Goal: Navigation & Orientation: Find specific page/section

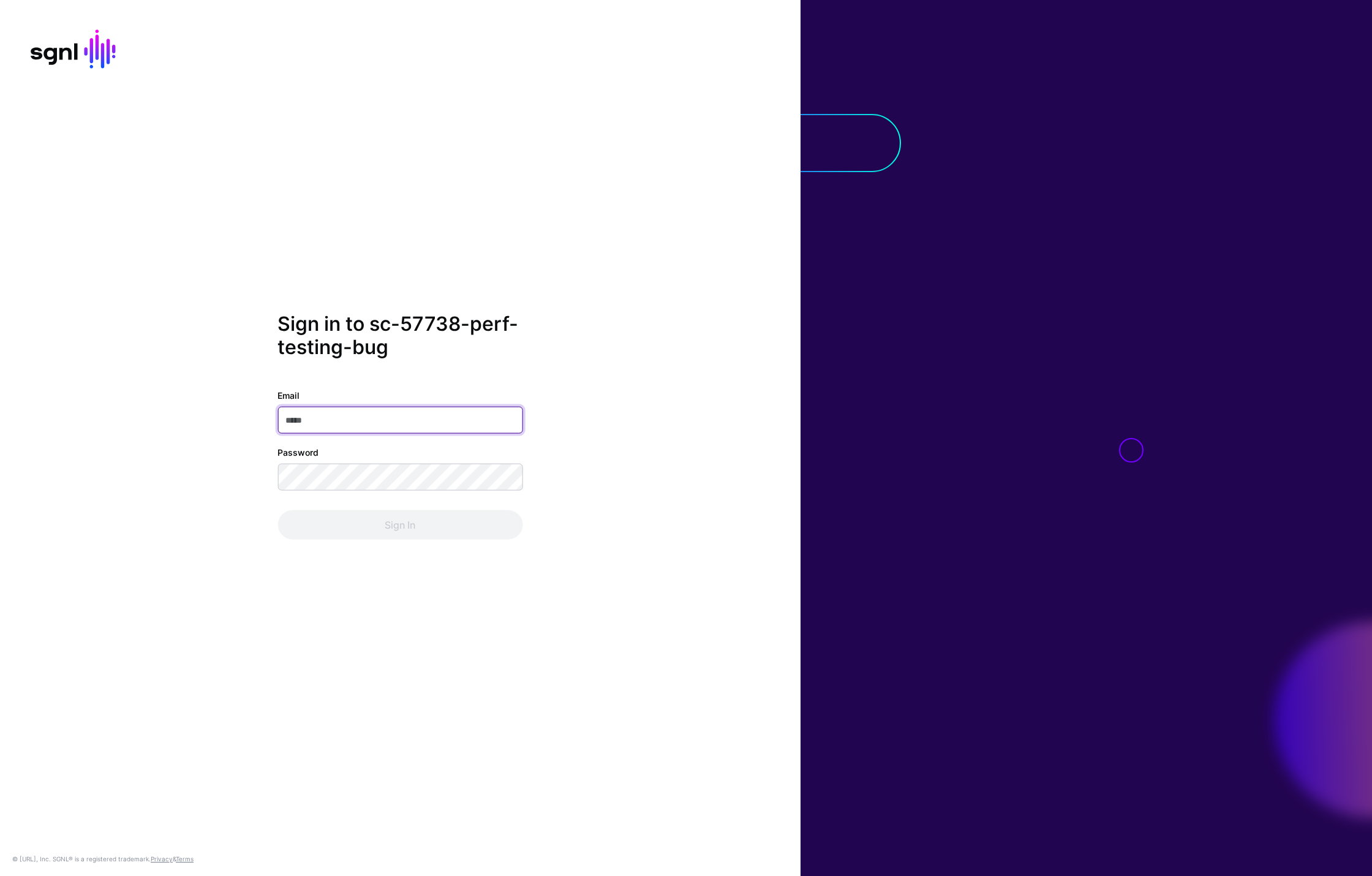
click at [426, 422] on input "Email" at bounding box center [400, 420] width 245 height 27
paste input "**********"
type input "**********"
click at [207, 329] on div "**********" at bounding box center [400, 438] width 800 height 252
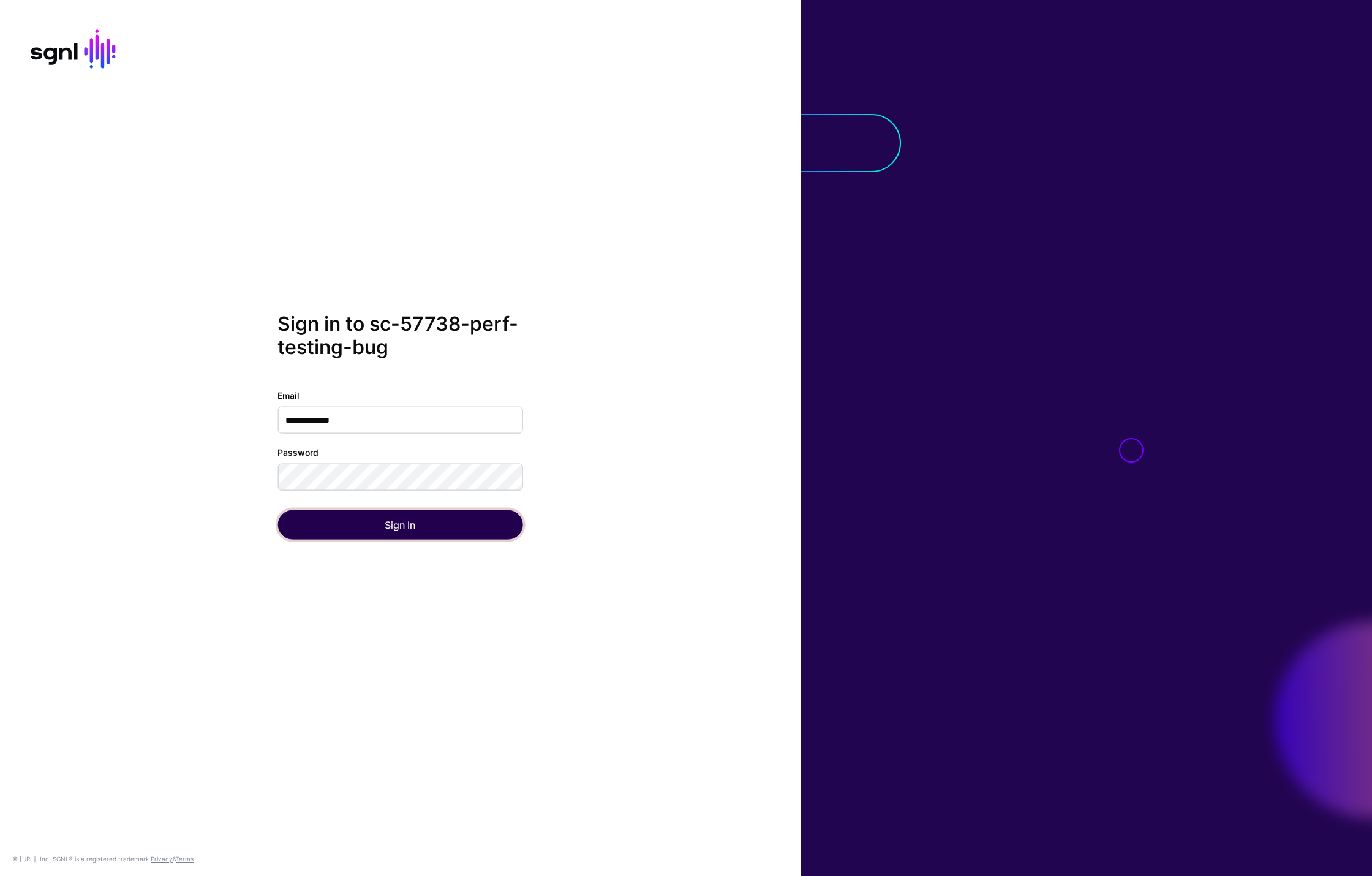
click at [323, 528] on button "Sign In" at bounding box center [400, 524] width 245 height 29
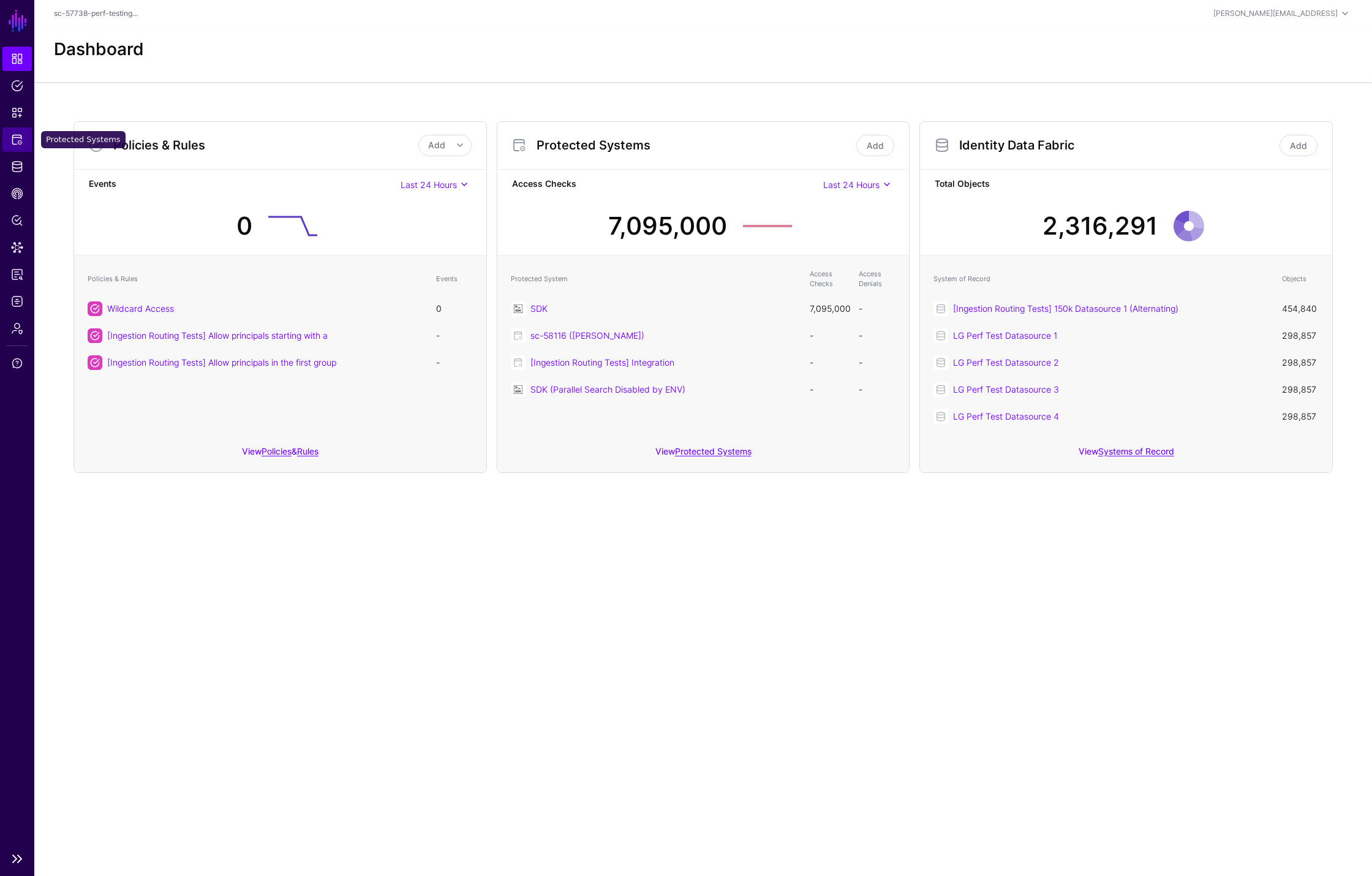
click at [22, 143] on span "Protected Systems" at bounding box center [17, 139] width 13 height 13
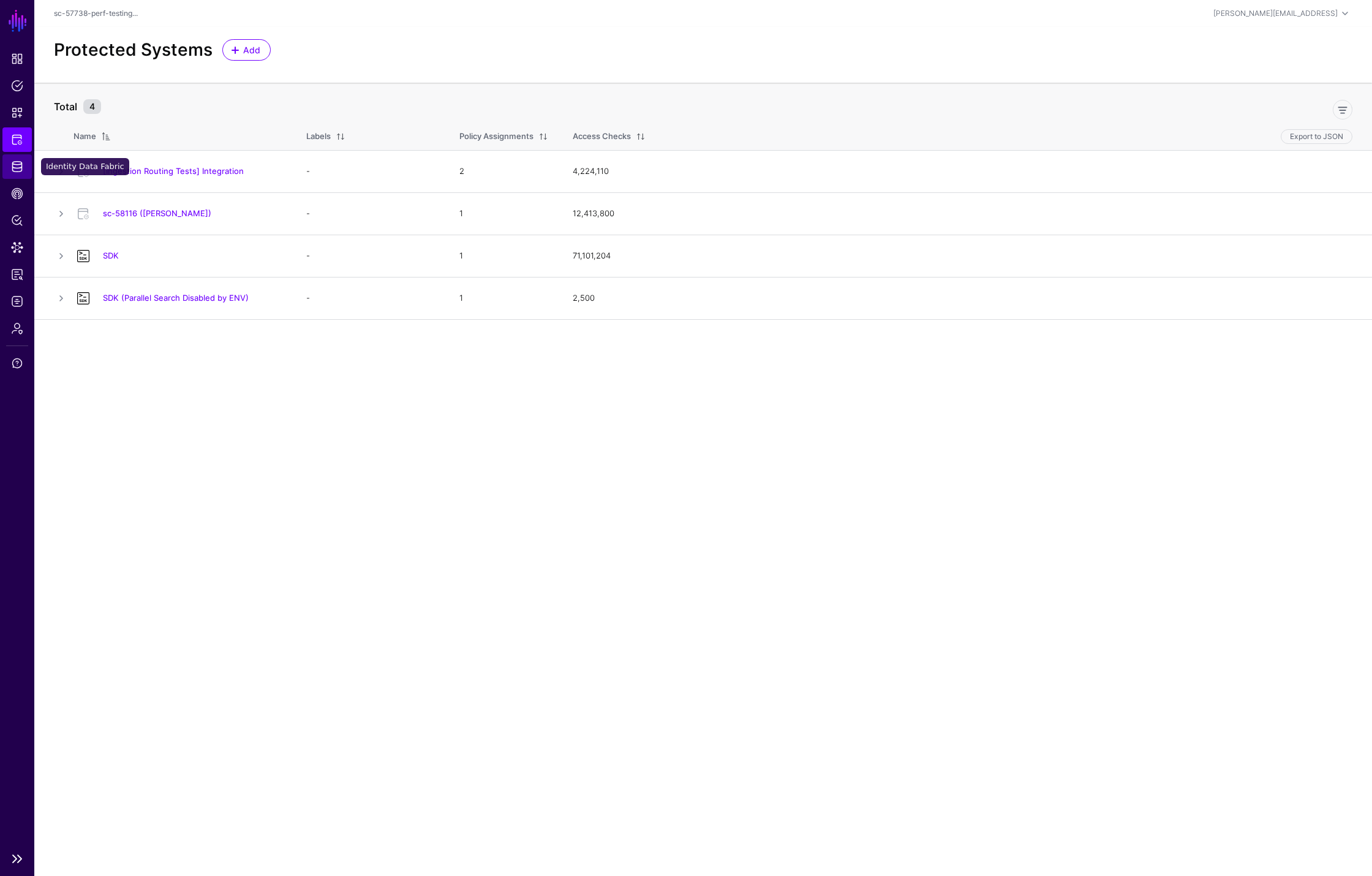
click at [20, 166] on span "Identity Data Fabric" at bounding box center [17, 166] width 13 height 13
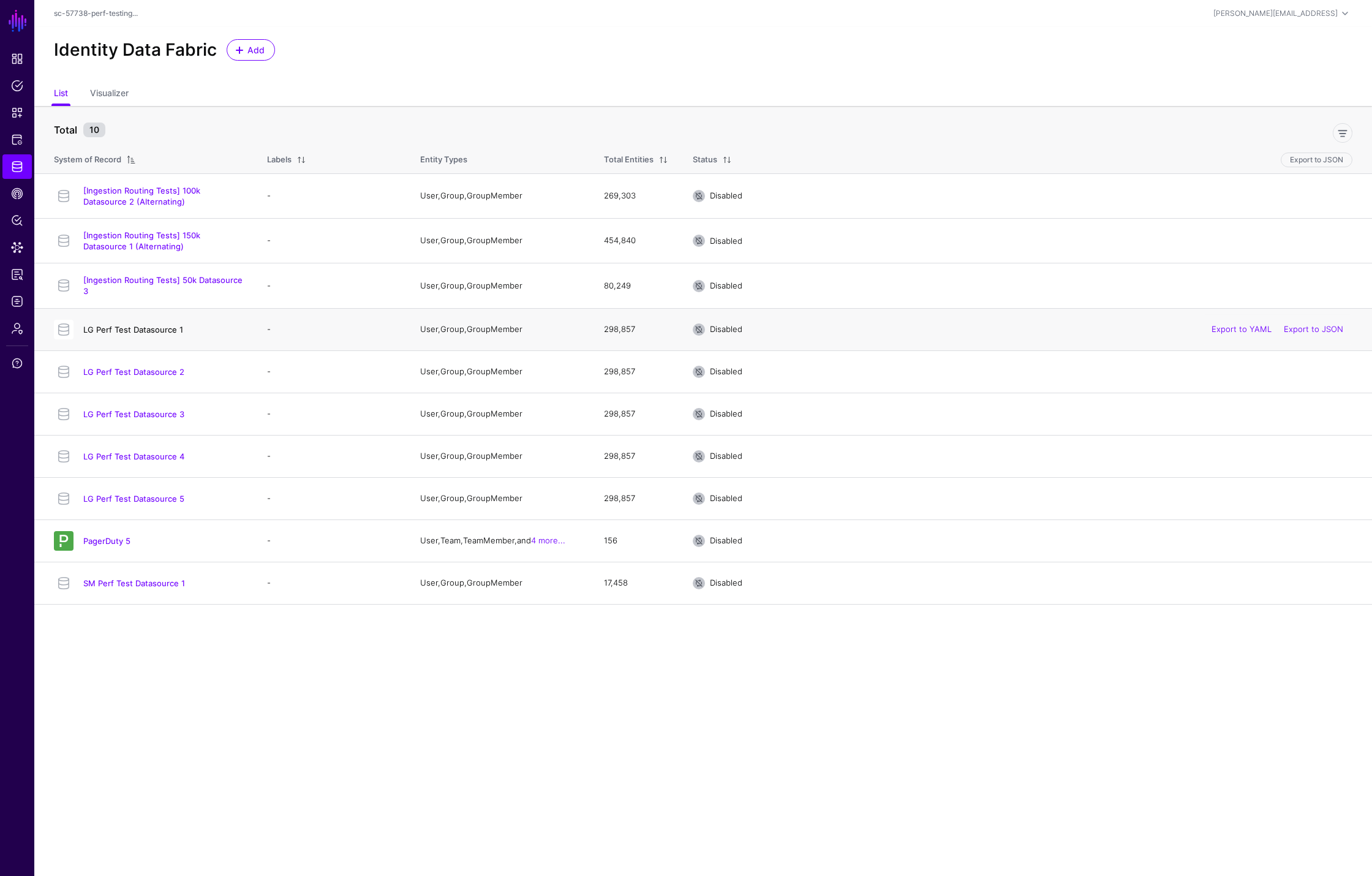
click at [135, 329] on link "LG Perf Test Datasource 1" at bounding box center [133, 330] width 100 height 10
click at [19, 245] on span "Data Lens" at bounding box center [17, 247] width 13 height 13
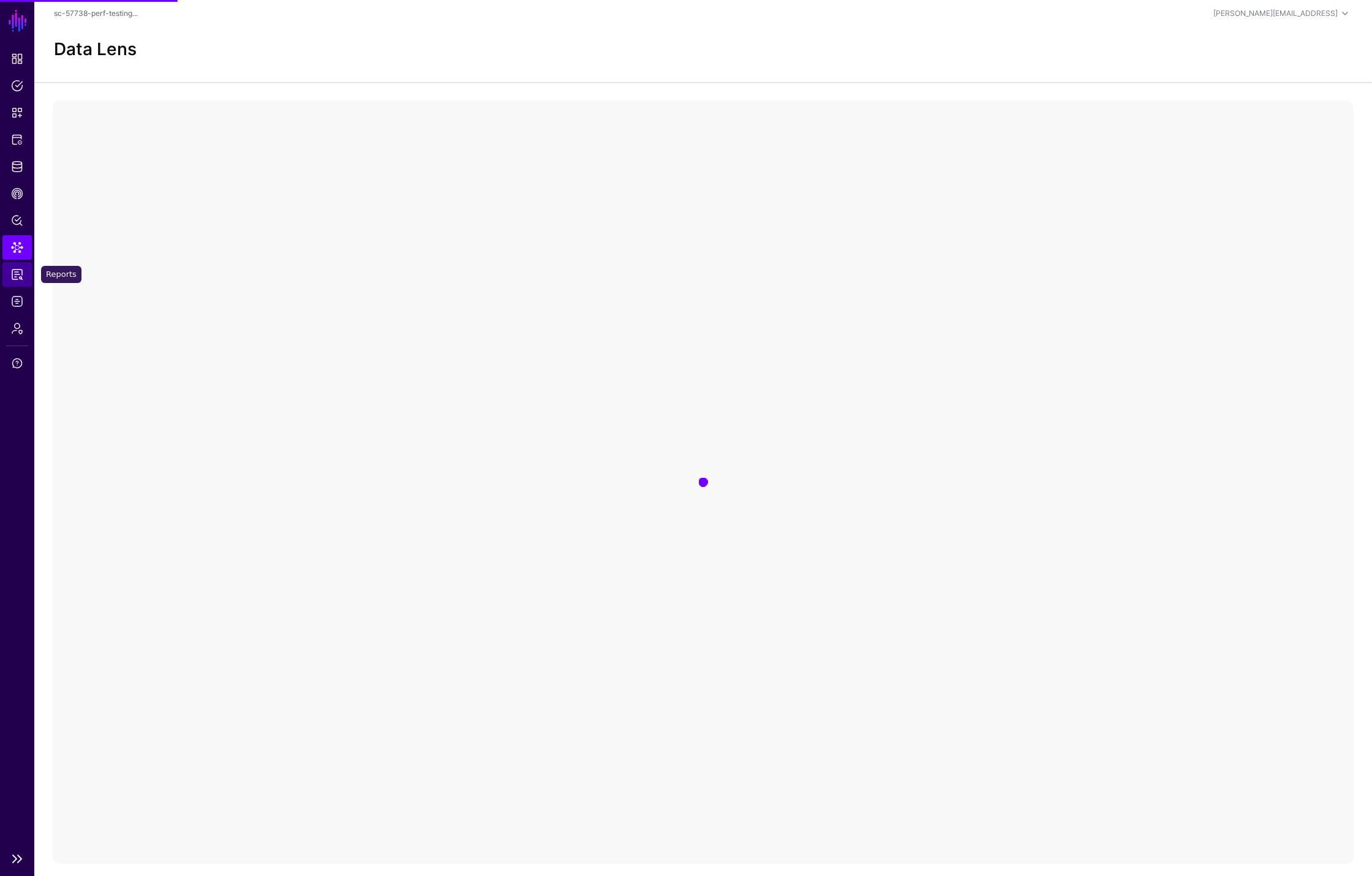
click at [18, 268] on span "Reports" at bounding box center [17, 274] width 13 height 13
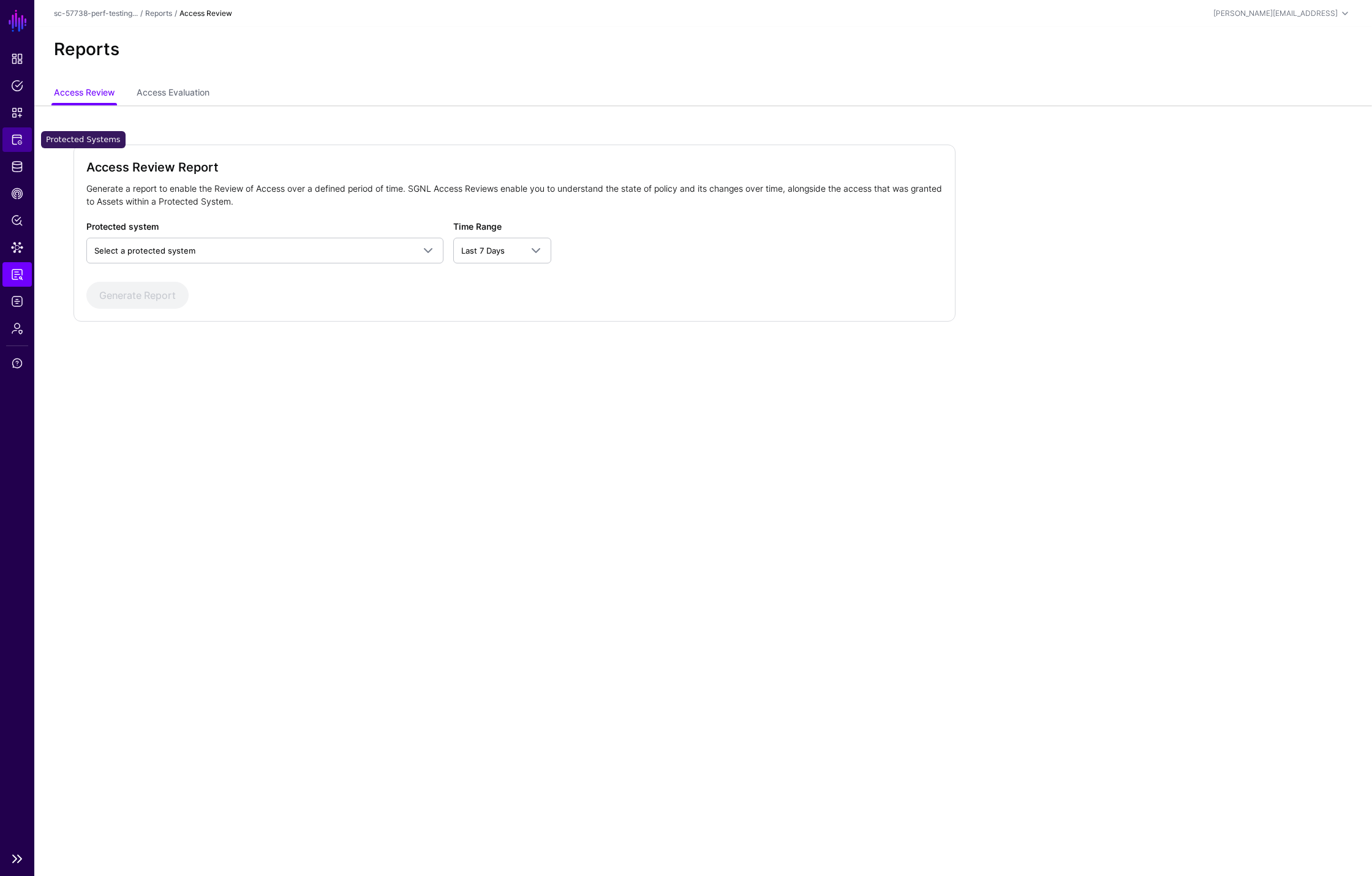
click at [18, 128] on link "Protected Systems" at bounding box center [18, 139] width 29 height 24
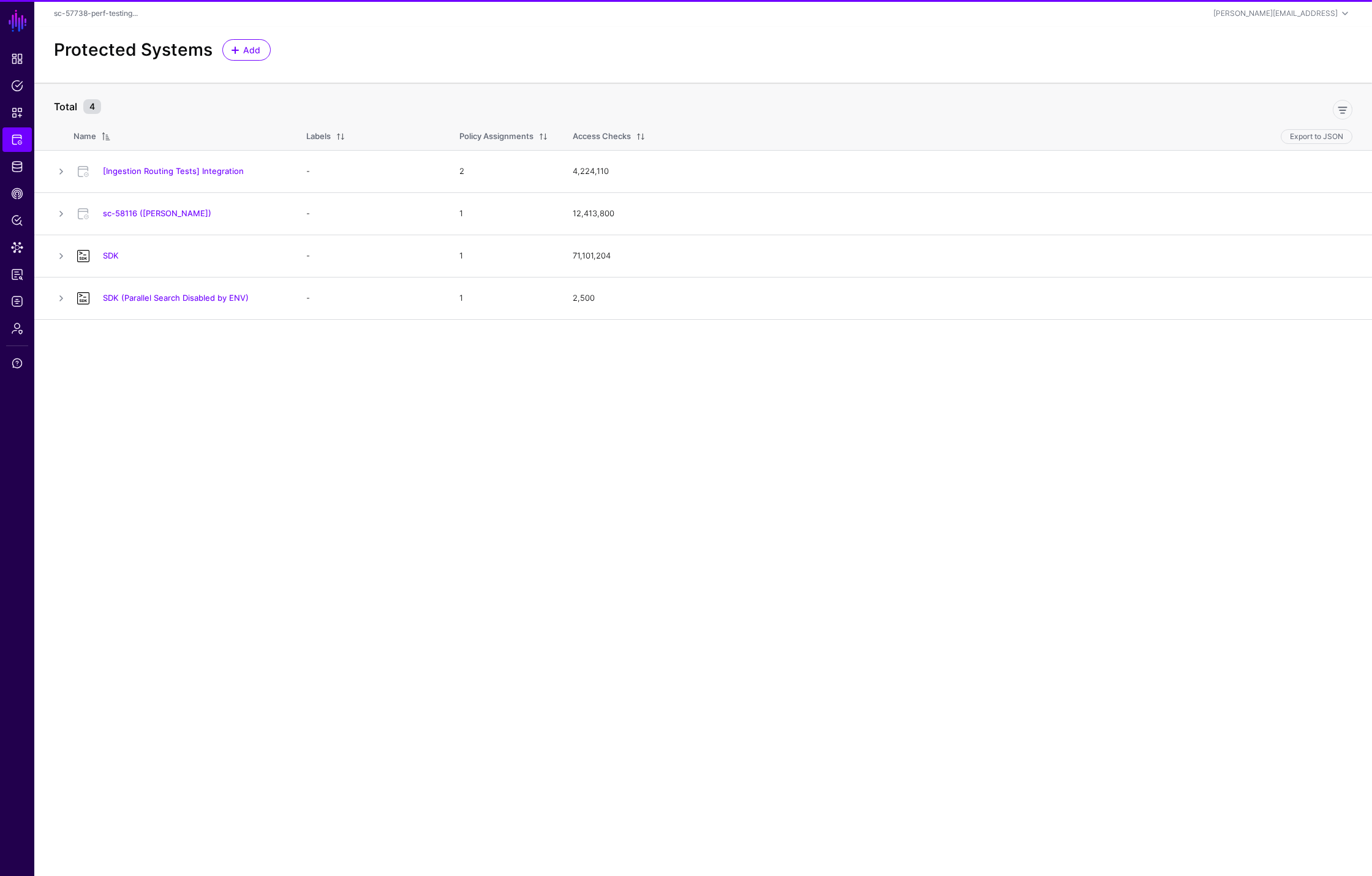
click at [138, 173] on link "[Ingestion Routing Tests] Integration" at bounding box center [173, 171] width 141 height 10
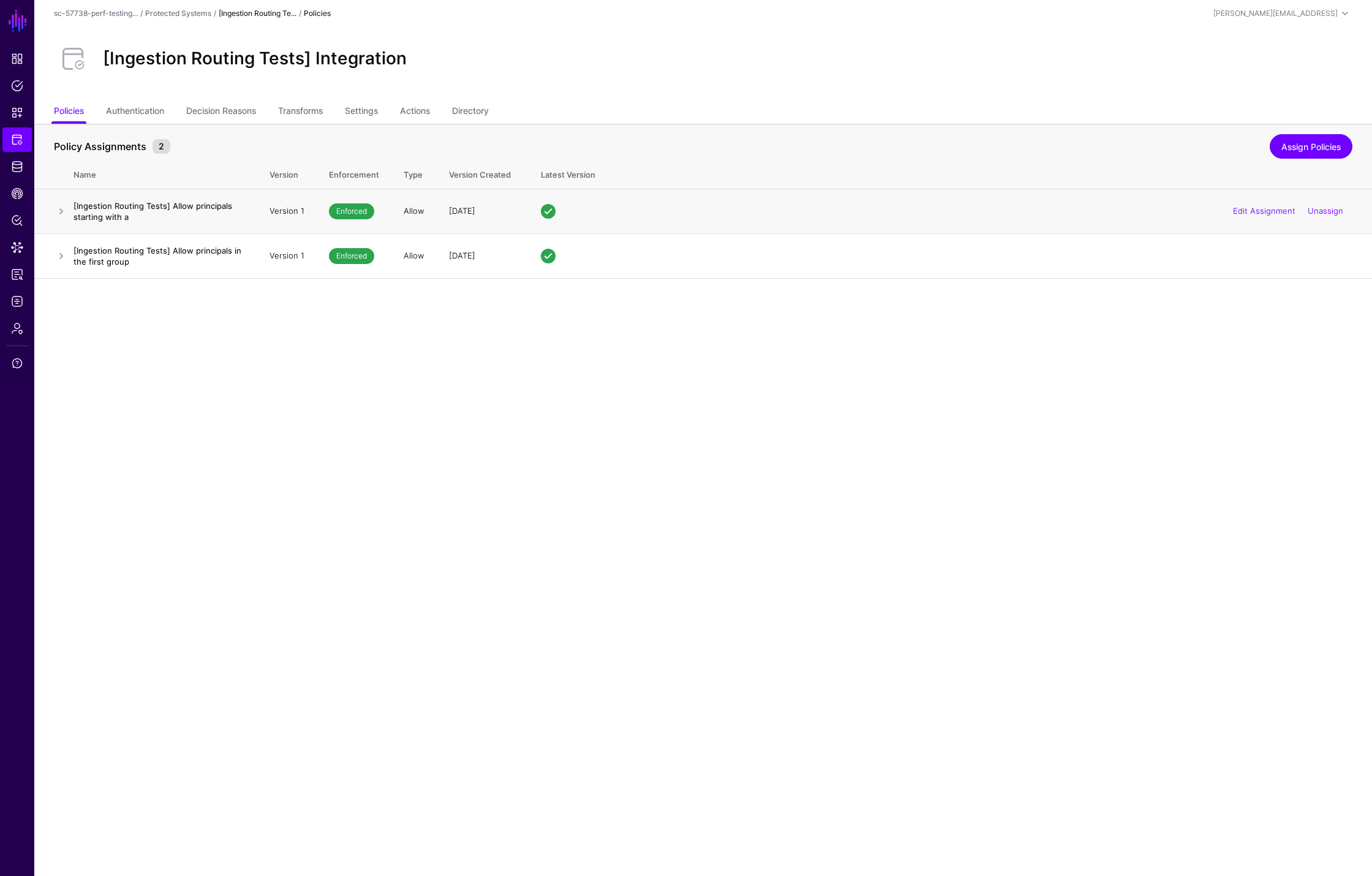
click at [140, 201] on h4 "[Ingestion Routing Tests] Allow principals starting with a" at bounding box center [159, 211] width 171 height 22
click at [63, 213] on link at bounding box center [60, 211] width 15 height 15
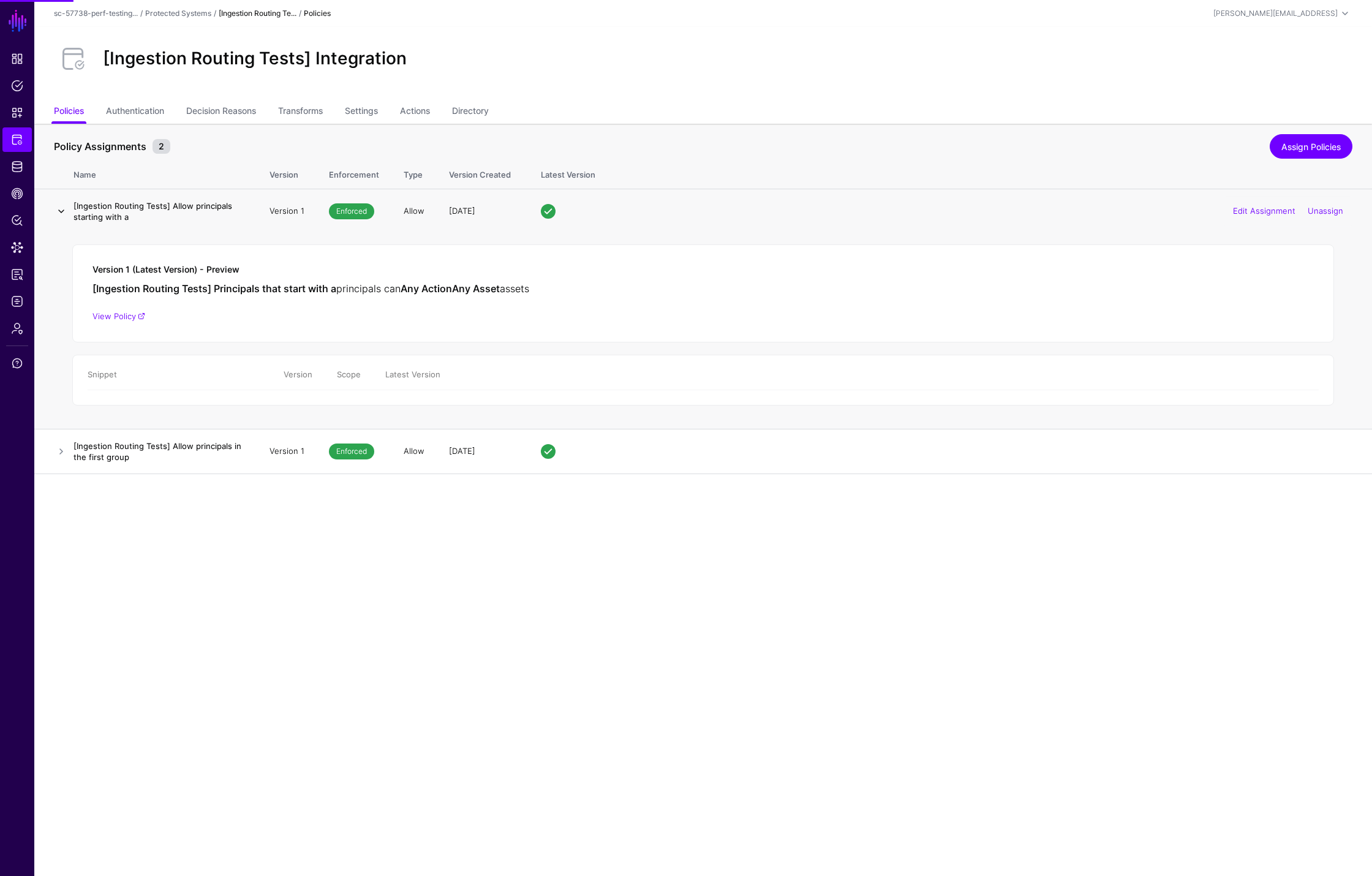
click at [63, 211] on link at bounding box center [60, 211] width 15 height 15
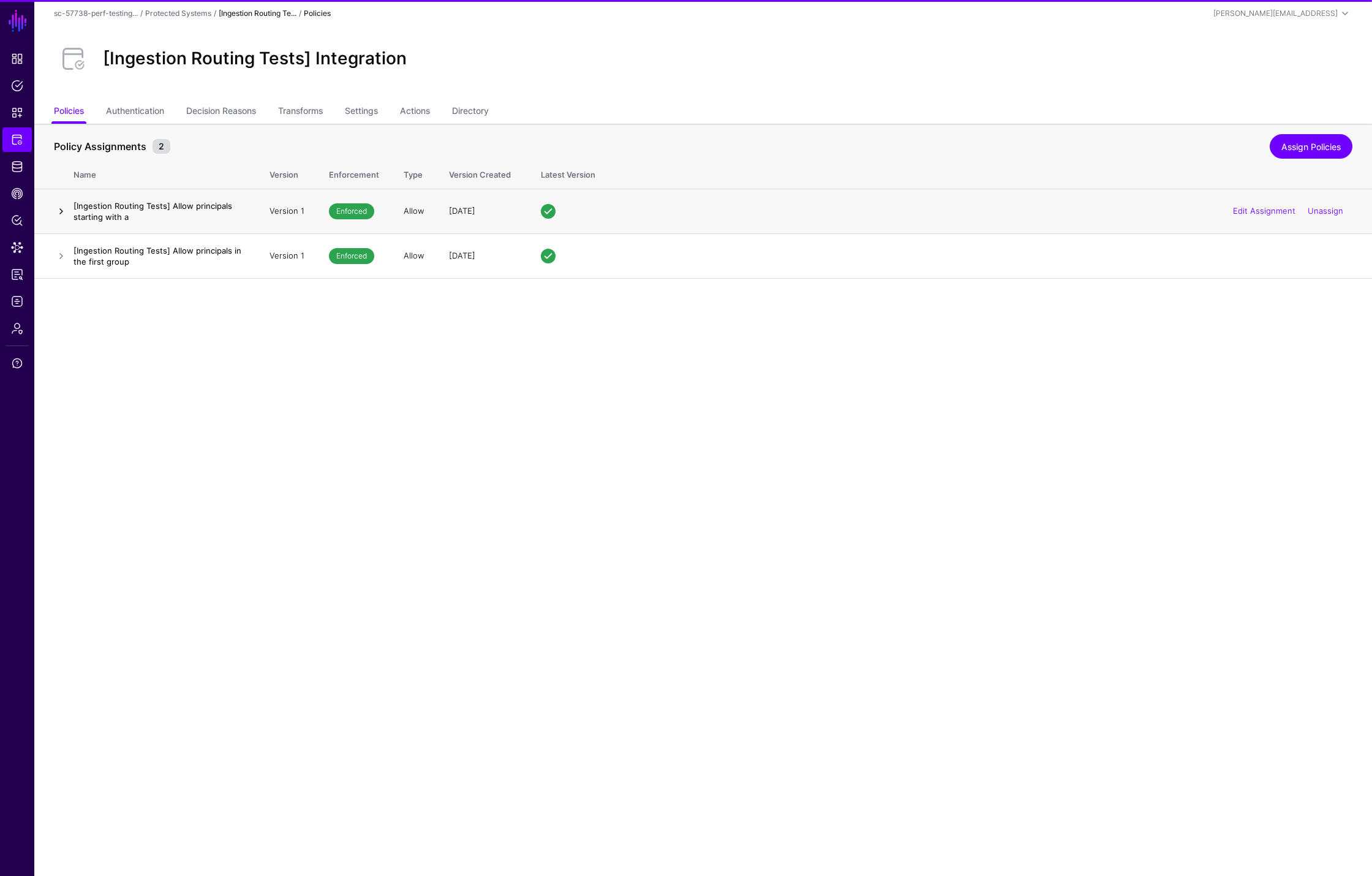
click at [63, 211] on link at bounding box center [60, 211] width 15 height 15
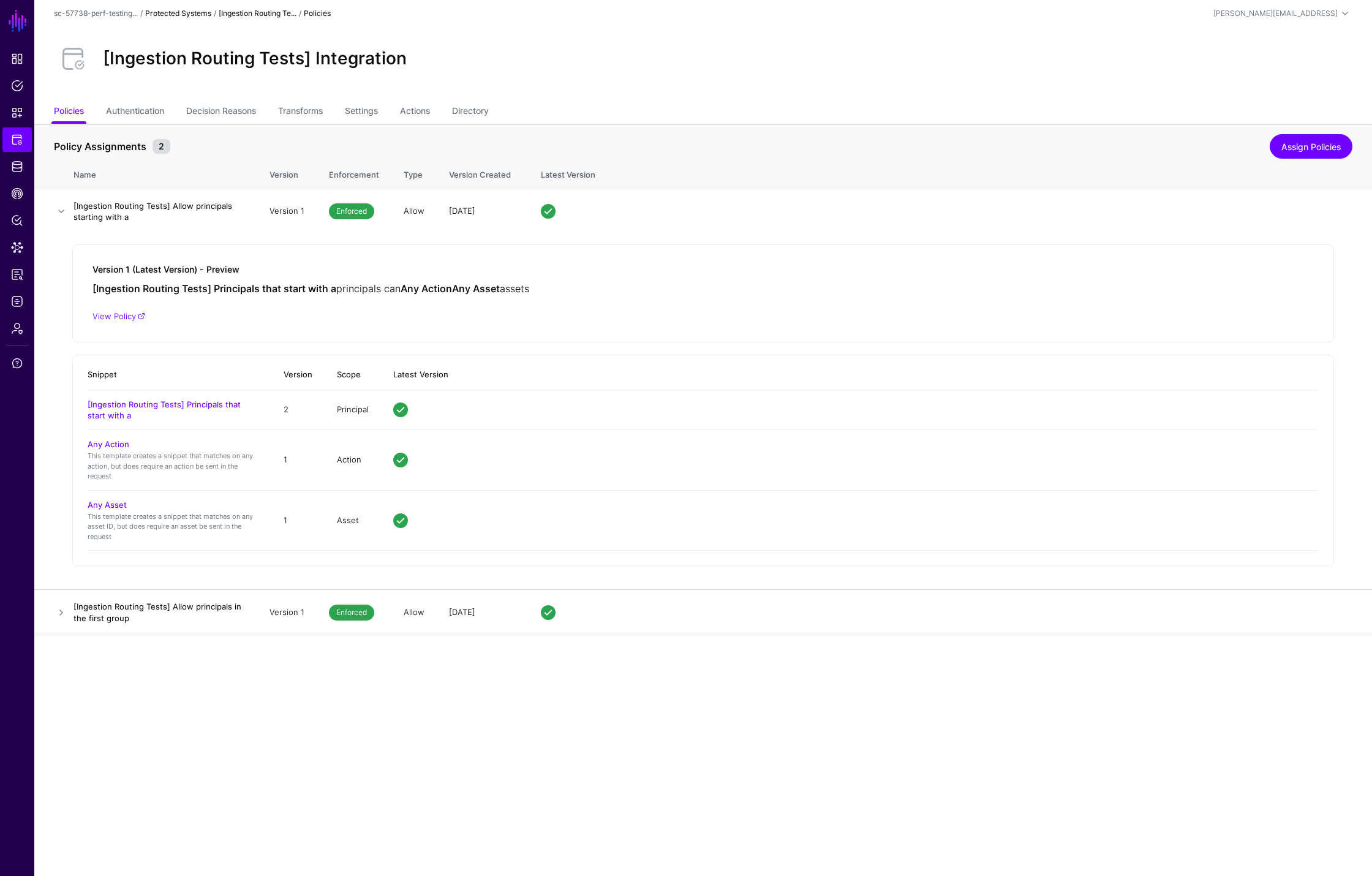
click at [194, 13] on link "Protected Systems" at bounding box center [178, 13] width 66 height 9
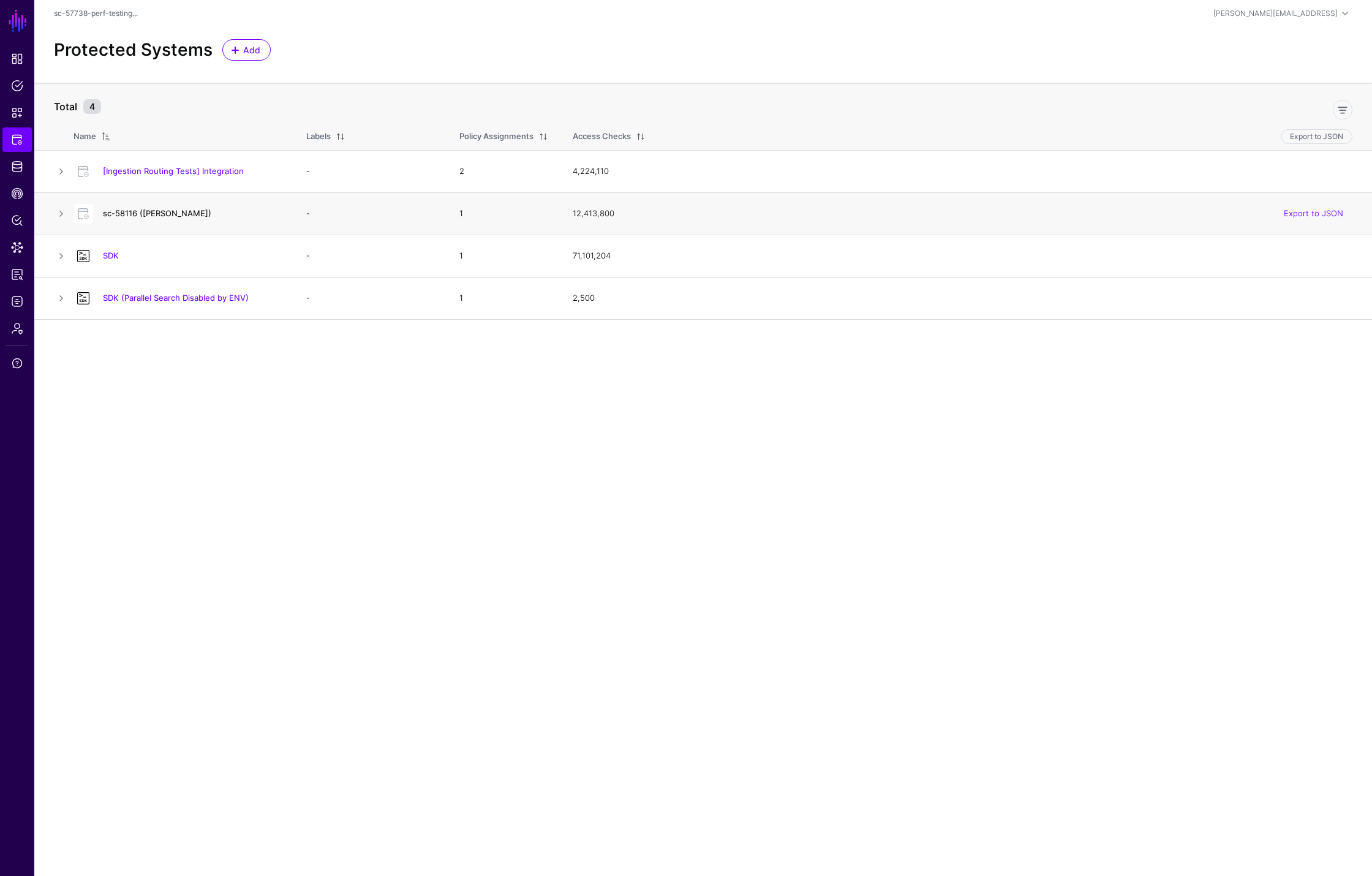
click at [146, 209] on link "sc-58116 (Richard)" at bounding box center [157, 213] width 108 height 10
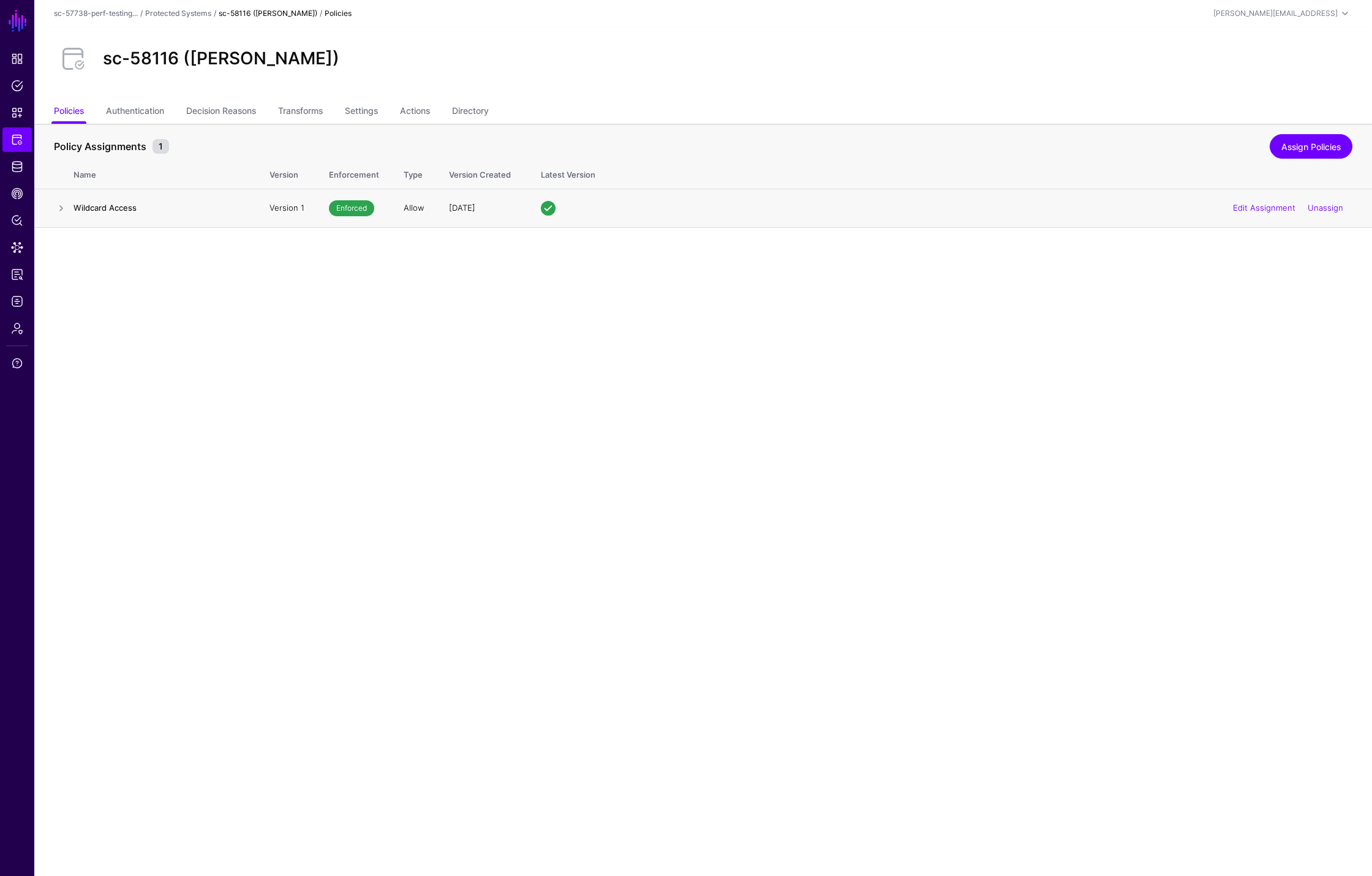
click at [70, 206] on td at bounding box center [53, 208] width 39 height 39
click at [66, 209] on link at bounding box center [60, 208] width 15 height 15
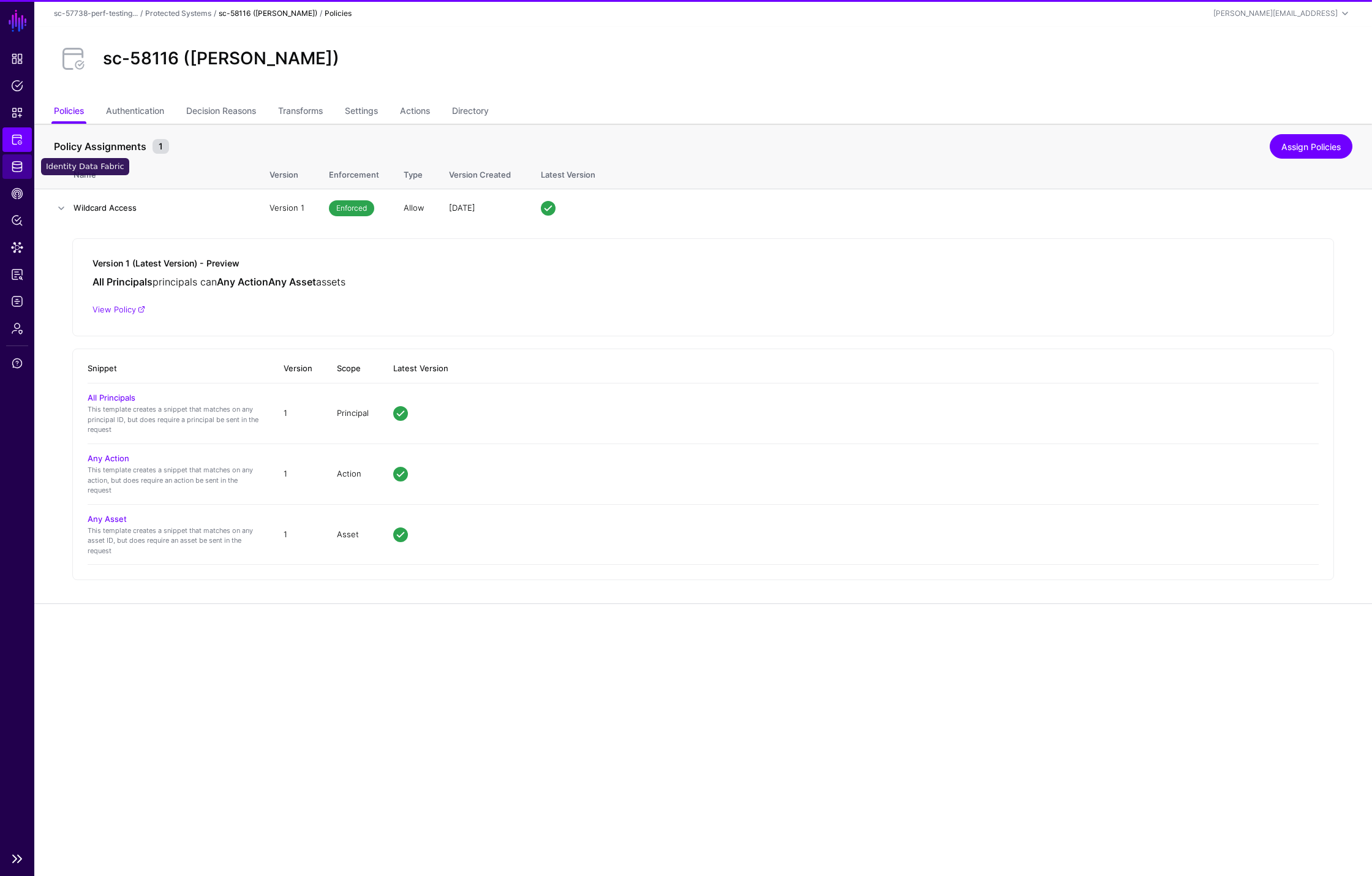
click at [21, 166] on span "Identity Data Fabric" at bounding box center [17, 166] width 13 height 13
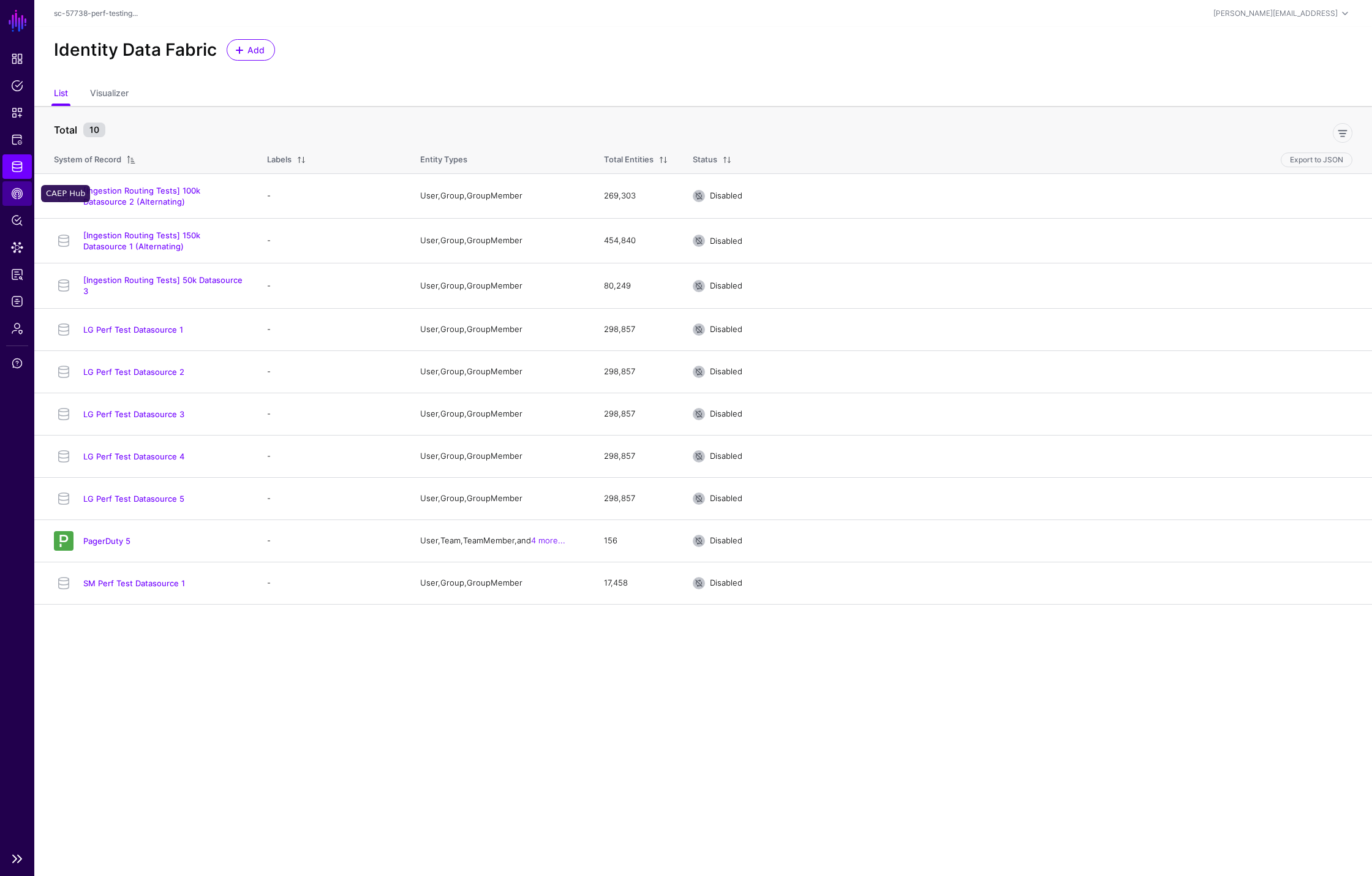
click at [16, 200] on link "CAEP Hub" at bounding box center [18, 193] width 29 height 24
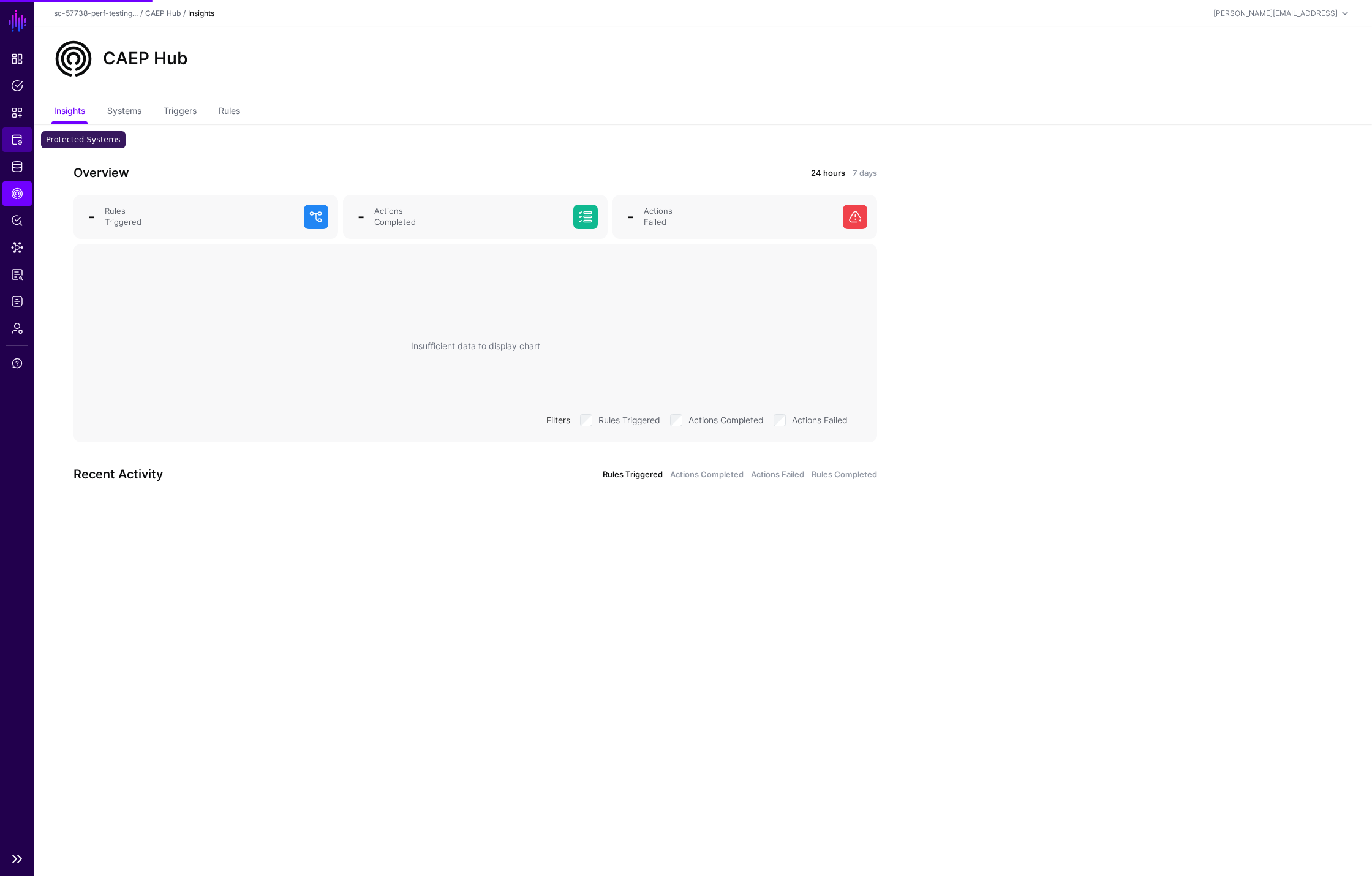
click at [18, 139] on span "Protected Systems" at bounding box center [17, 139] width 13 height 13
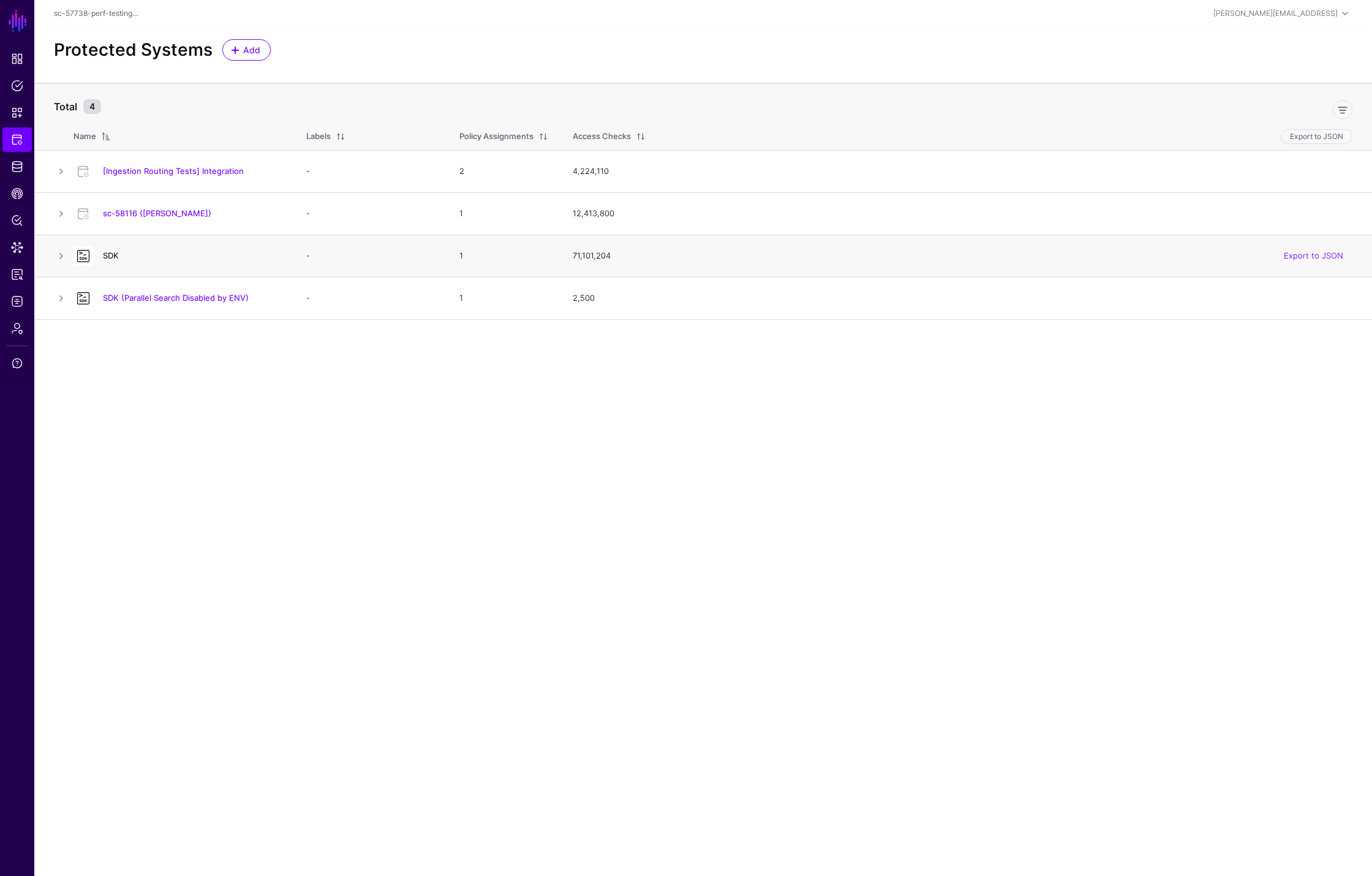
click at [108, 257] on link "SDK" at bounding box center [111, 256] width 16 height 10
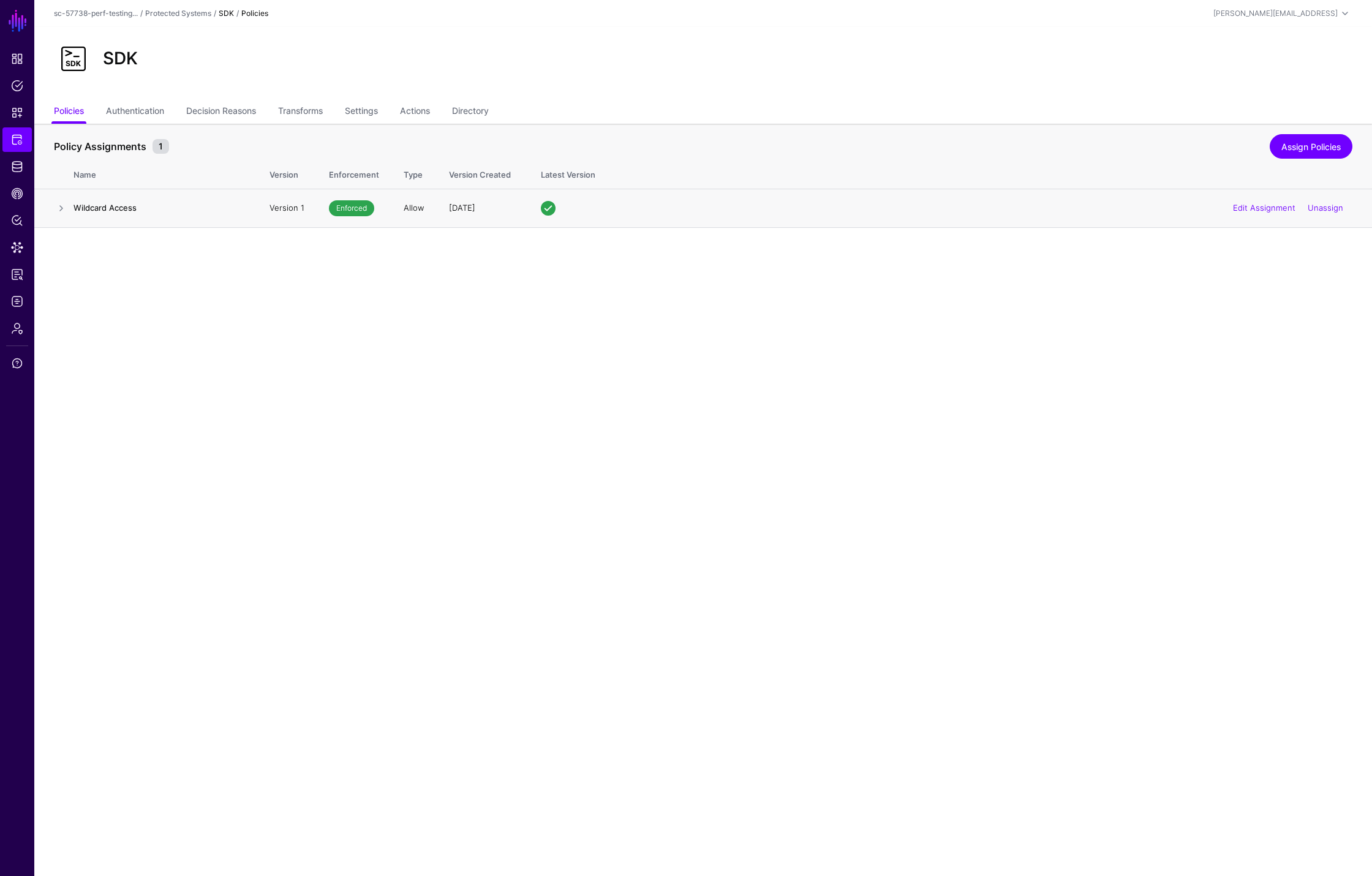
click at [96, 205] on h4 "Wildcard Access" at bounding box center [159, 207] width 171 height 11
click at [99, 214] on td "Wildcard Access" at bounding box center [165, 208] width 184 height 39
click at [62, 209] on link at bounding box center [60, 208] width 15 height 15
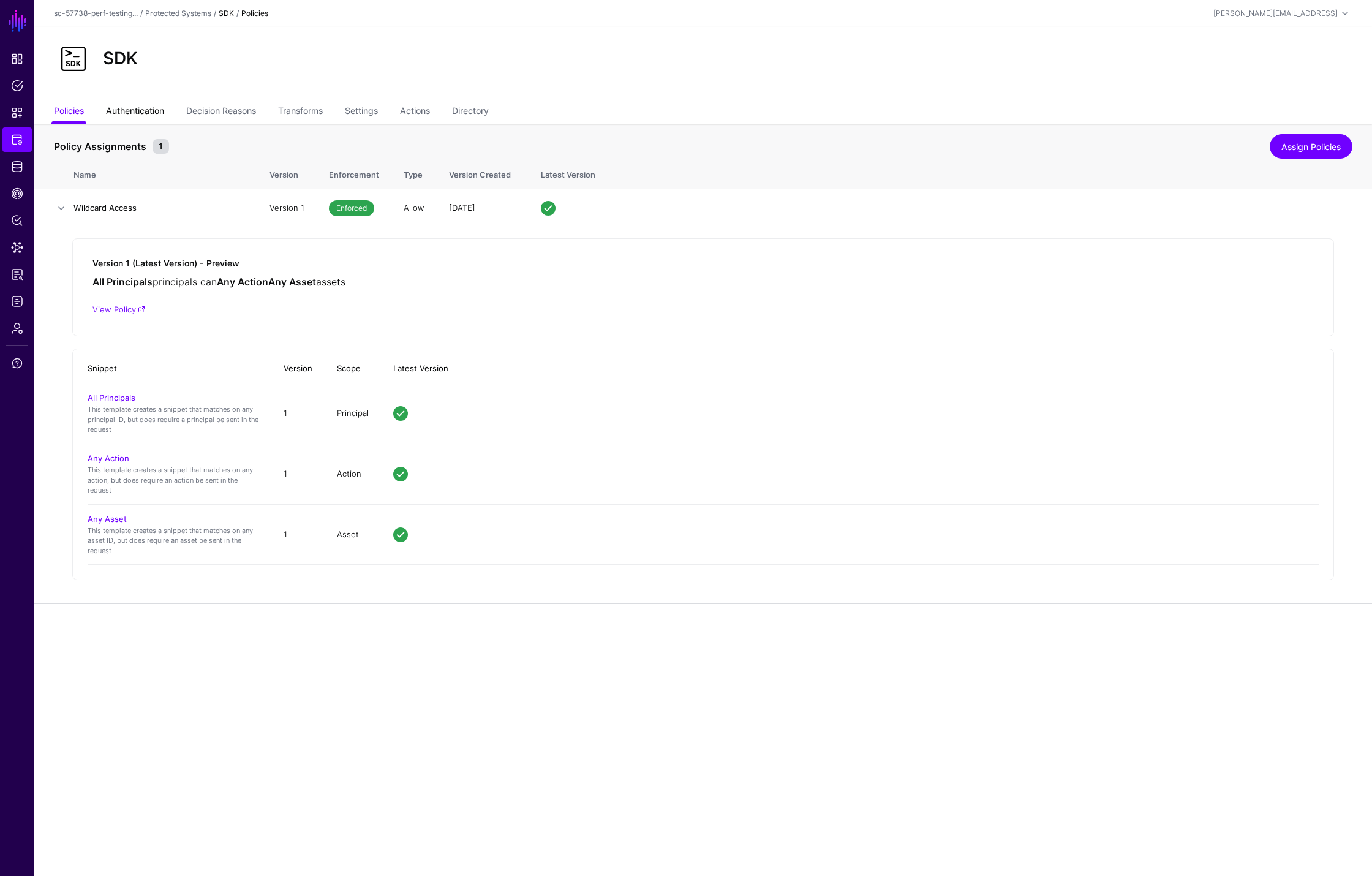
click at [159, 106] on link "Authentication" at bounding box center [135, 112] width 58 height 23
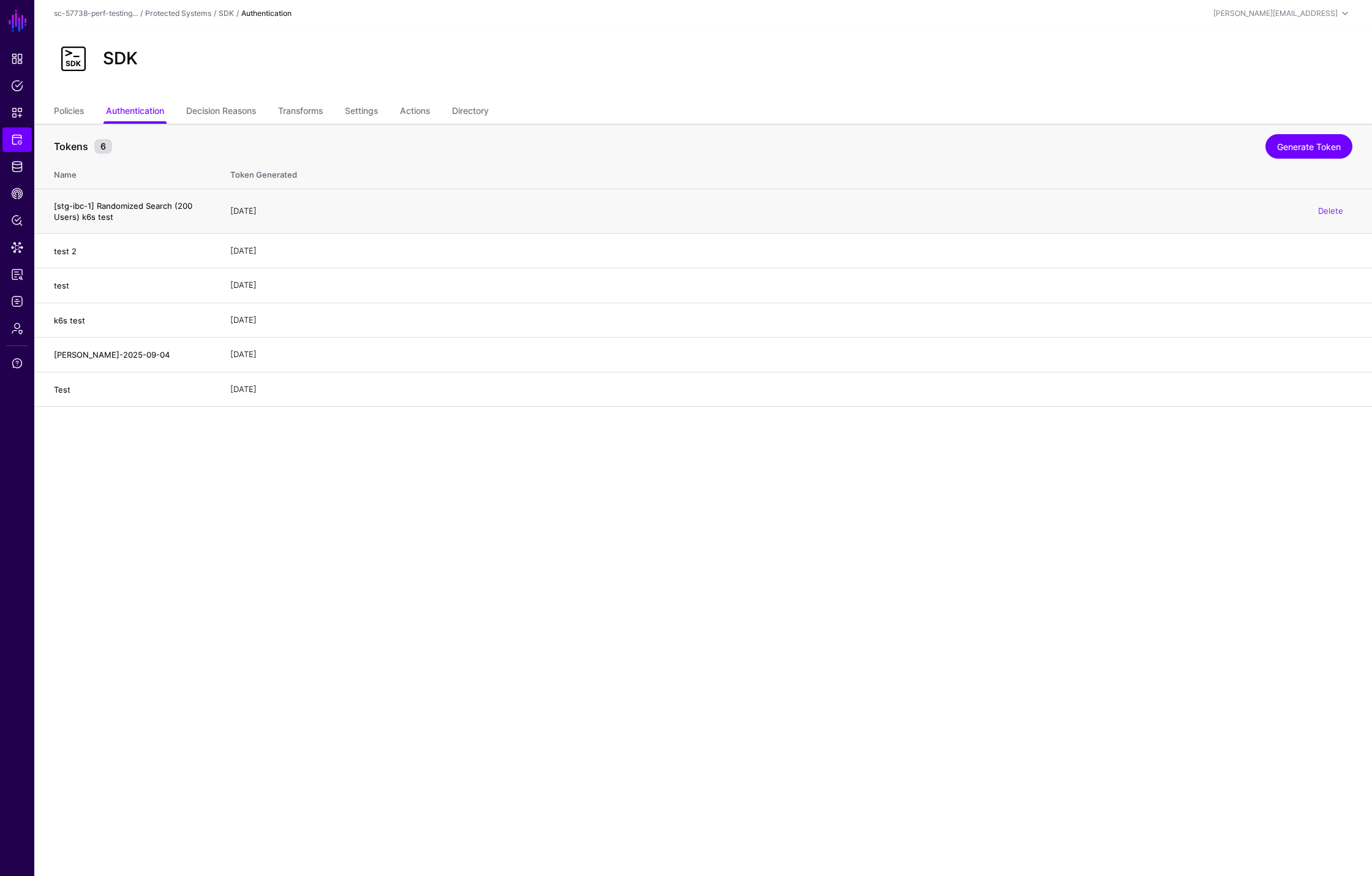
click at [139, 203] on h4 "[stg-ibc-1] Randomized Search (200 Users) k6s test" at bounding box center [129, 211] width 152 height 22
click at [150, 206] on h4 "[stg-ibc-1] Randomized Search (200 Users) k6s test" at bounding box center [129, 211] width 152 height 22
click at [24, 27] on link "SGNL" at bounding box center [18, 21] width 20 height 27
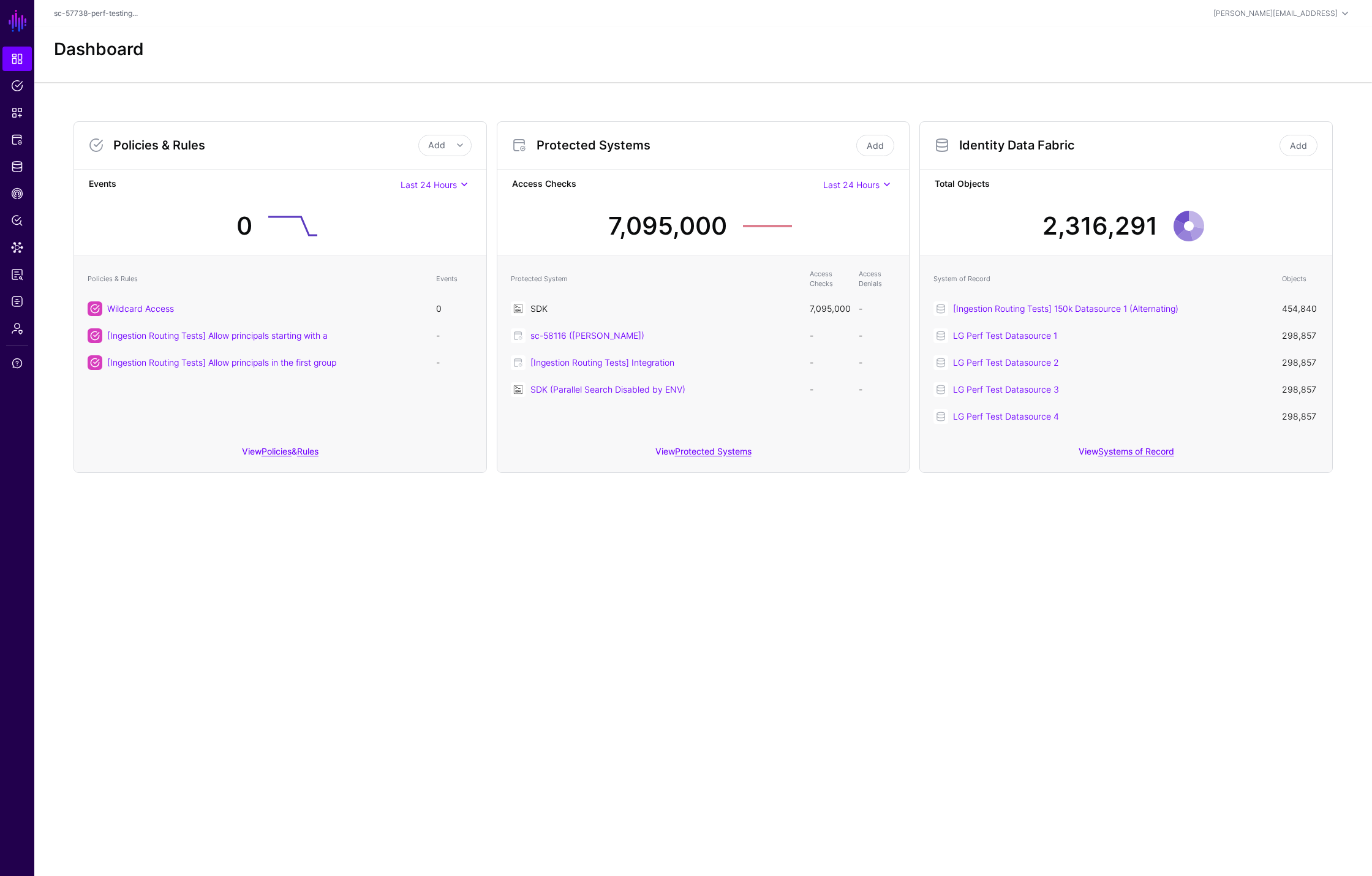
click at [540, 308] on link "SDK" at bounding box center [539, 308] width 18 height 11
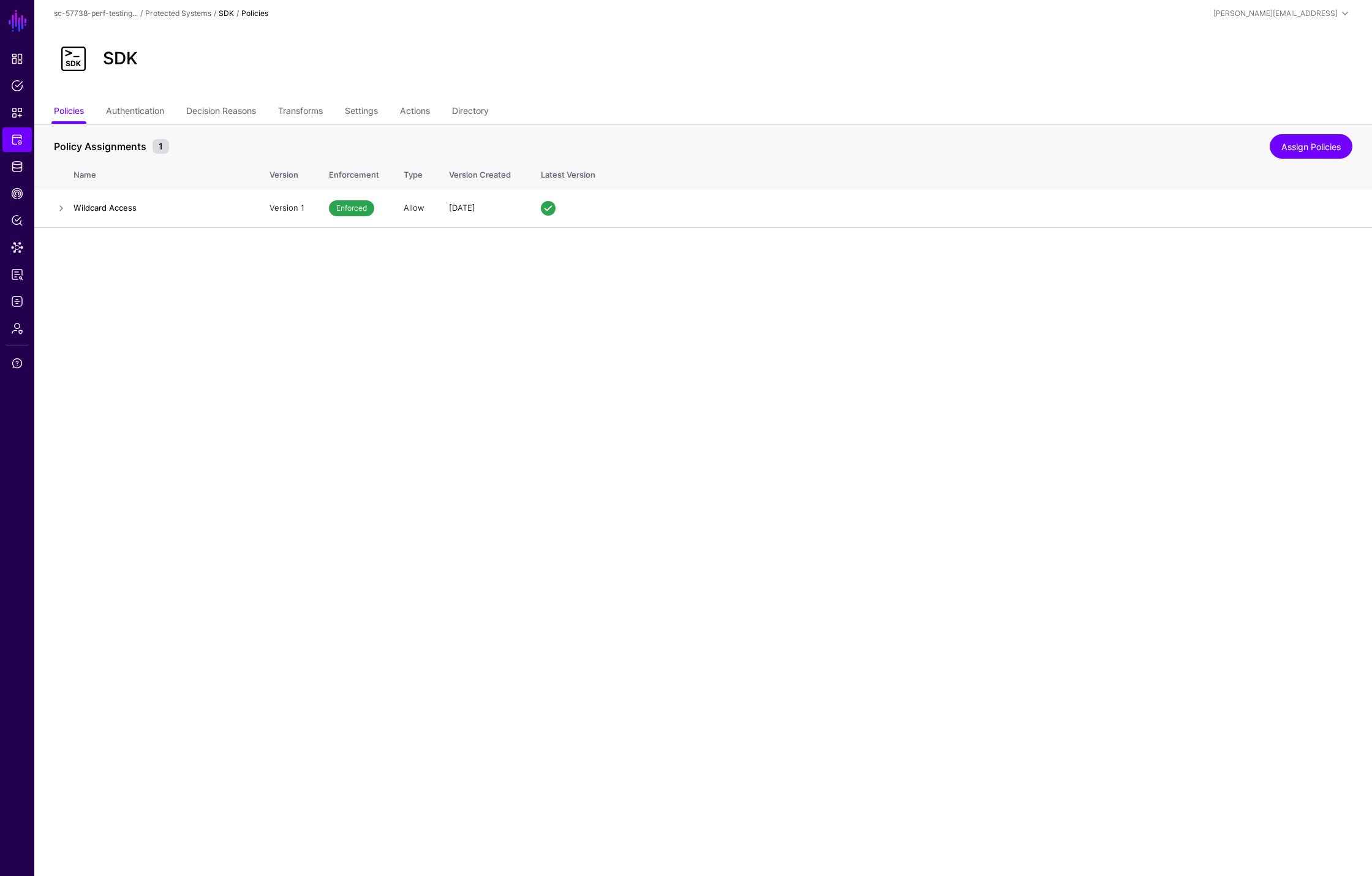
click at [394, 427] on main "SGNL Dashboard Policies Snippets Protected Systems Identity Data Fabric CAEP Hu…" at bounding box center [686, 438] width 1372 height 876
